Goal: Find specific page/section: Find specific page/section

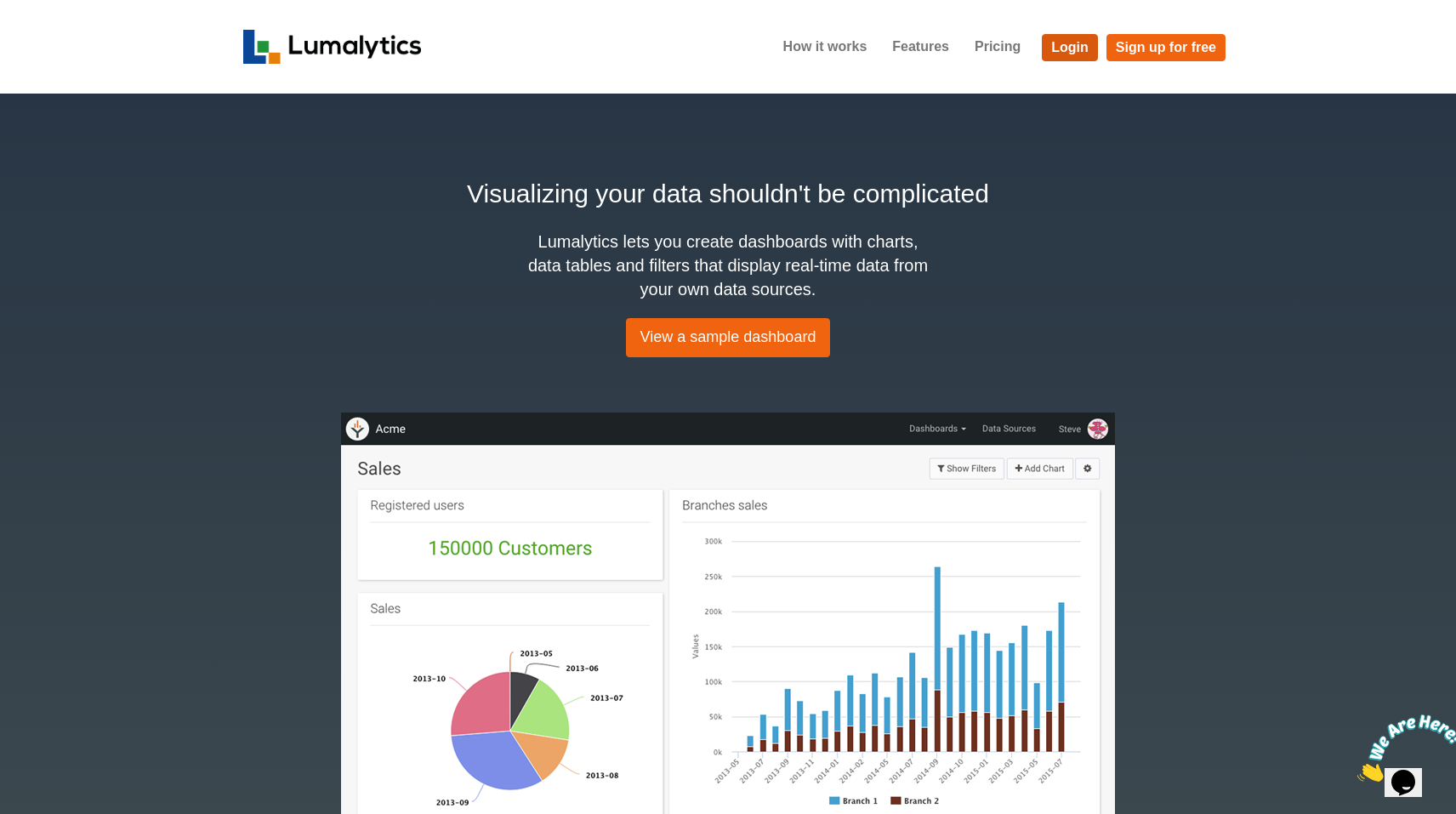
click at [1077, 43] on link "Login" at bounding box center [1070, 48] width 56 height 27
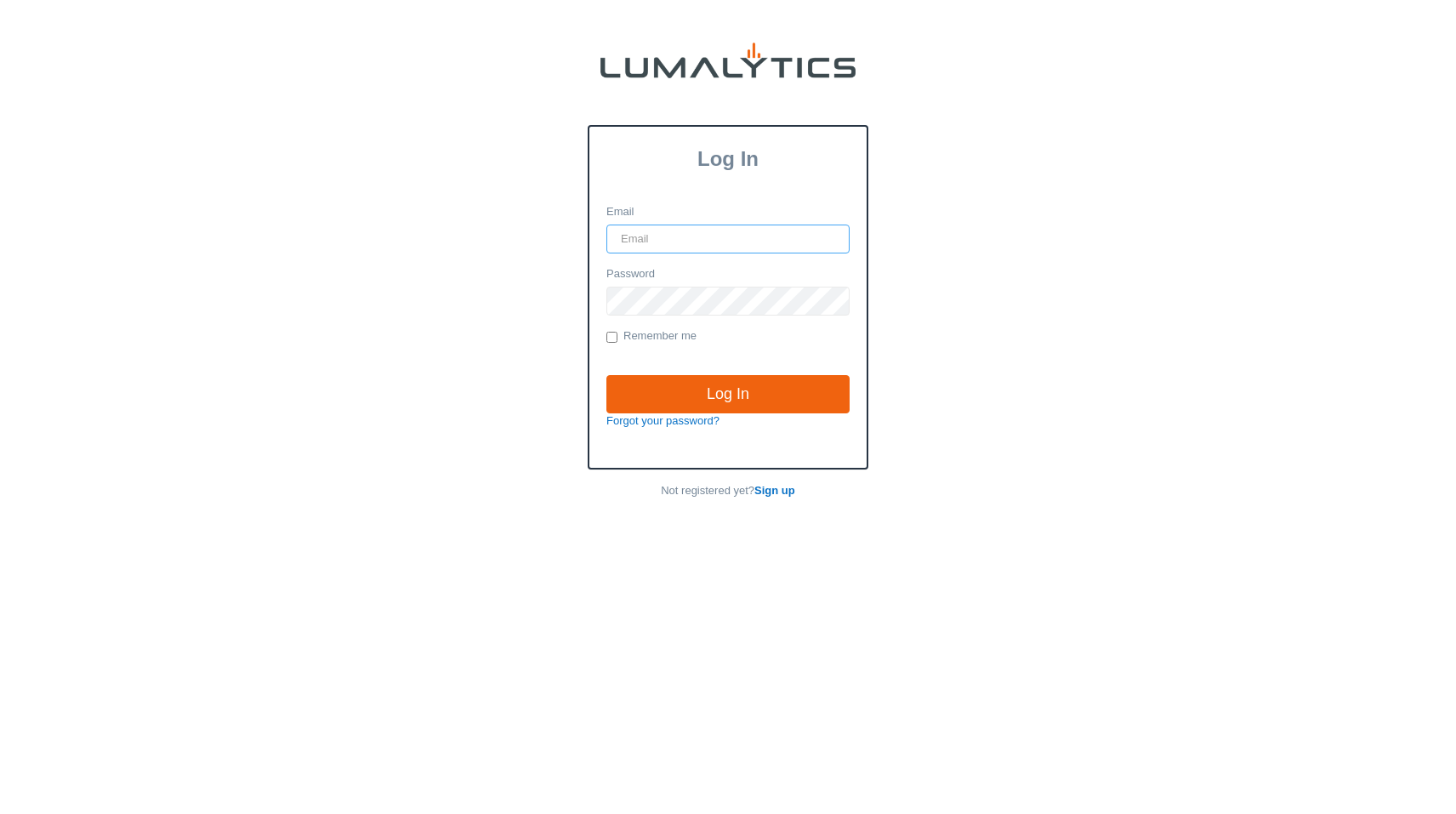
type input "vlad@globein.com"
click at [728, 393] on input "Log In" at bounding box center [728, 394] width 243 height 39
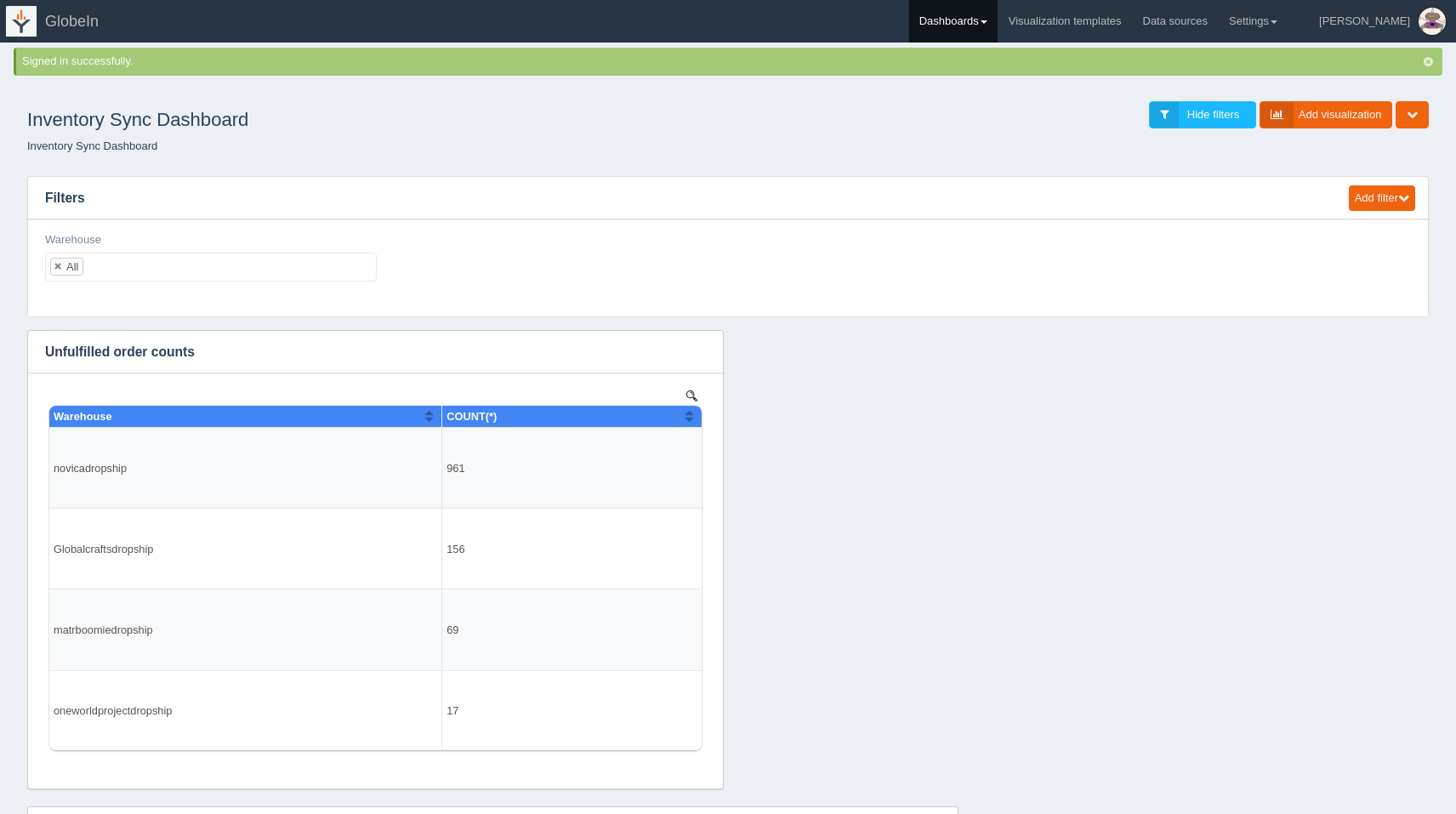
click at [998, 18] on link "Dashboards" at bounding box center [953, 21] width 89 height 43
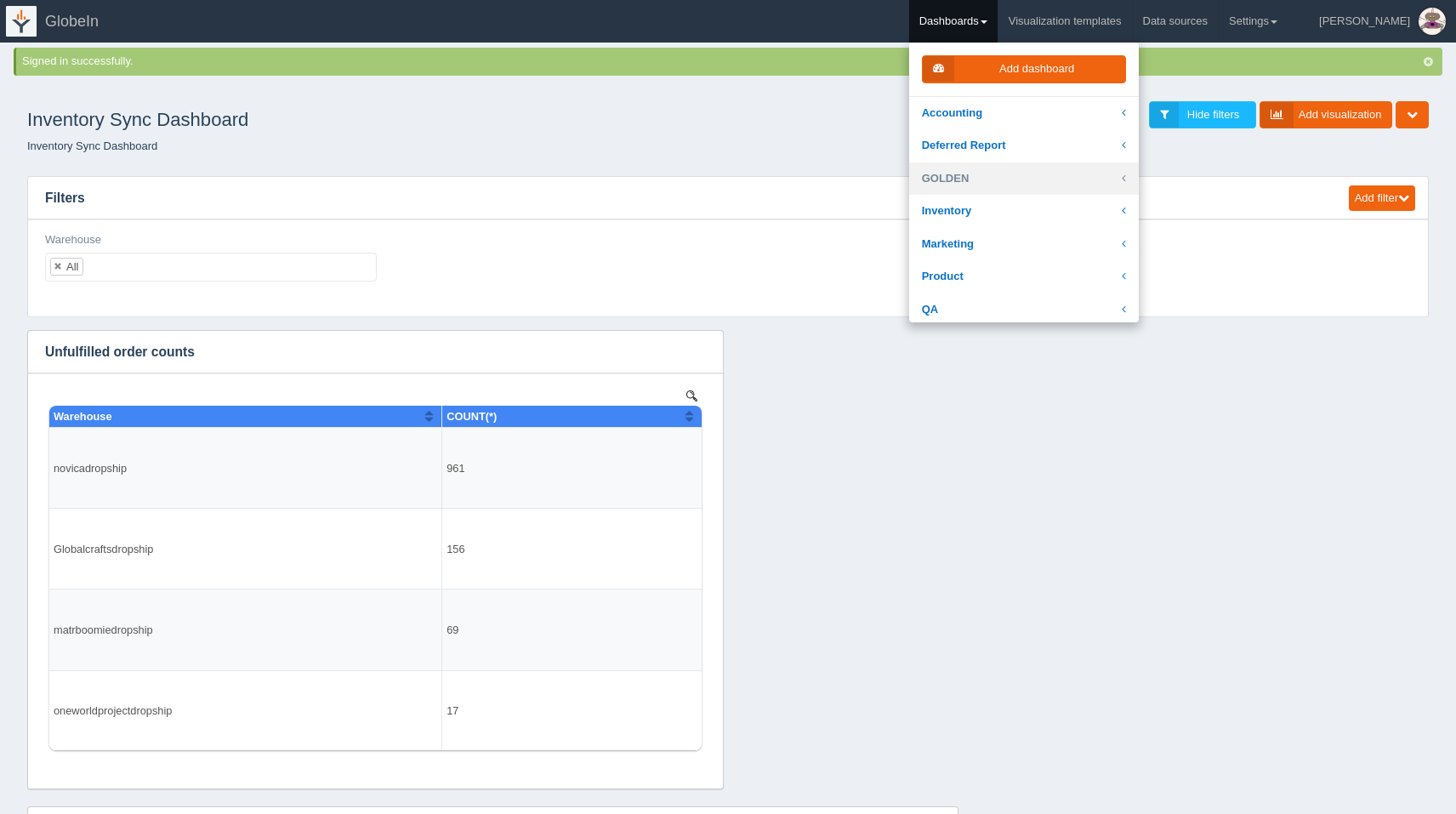
click at [1014, 183] on link "GOLDEN" at bounding box center [1023, 179] width 229 height 34
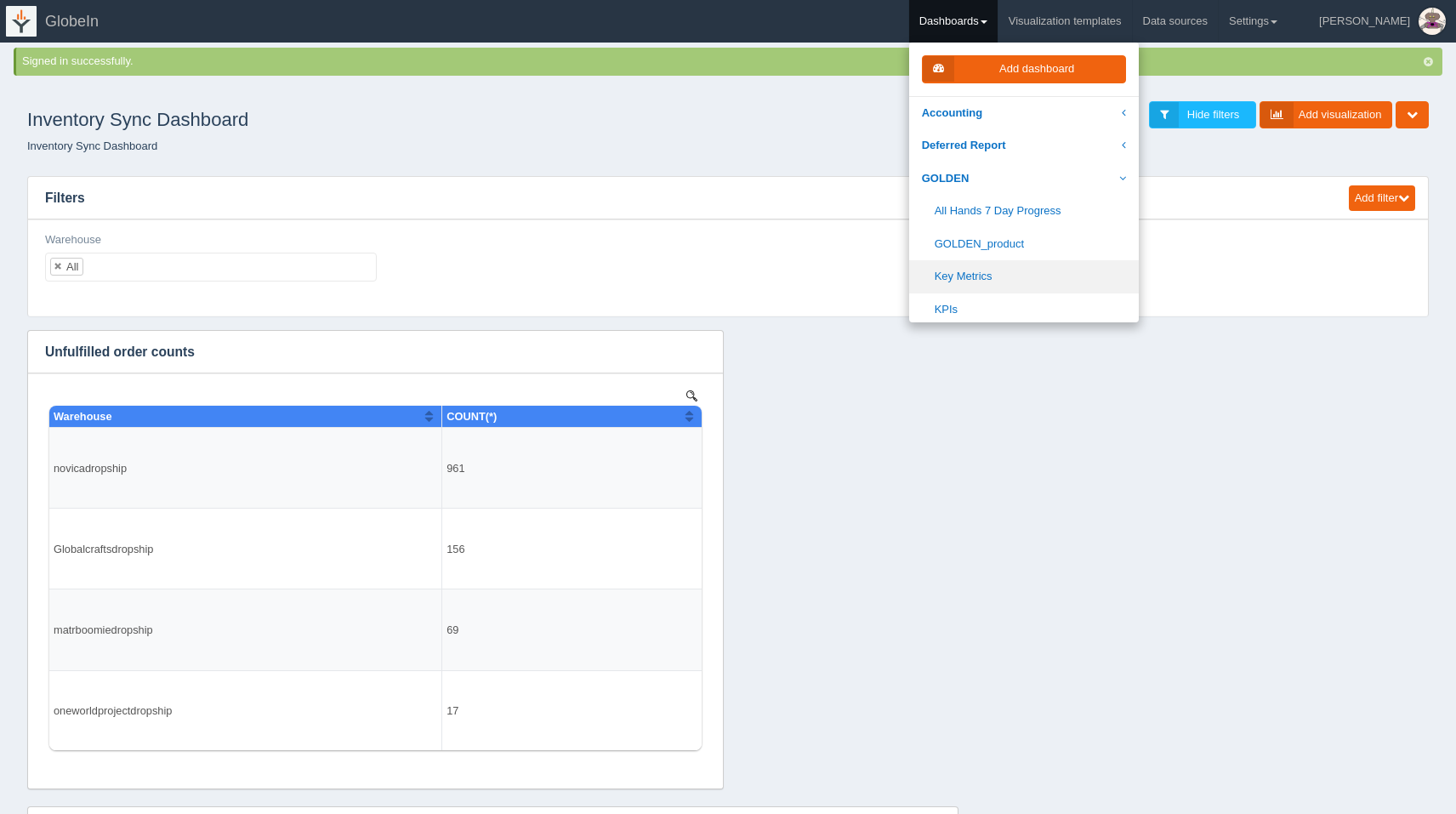
click at [1034, 266] on link "Key Metrics" at bounding box center [1023, 276] width 229 height 34
